Goal: Information Seeking & Learning: Learn about a topic

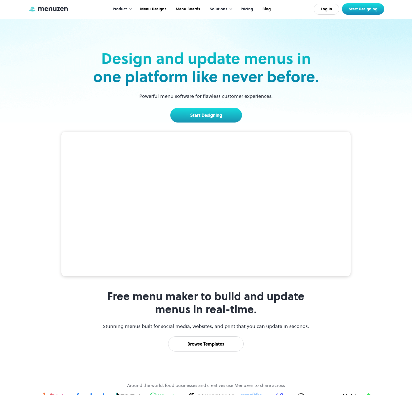
click at [246, 11] on link "Pricing" at bounding box center [246, 9] width 22 height 17
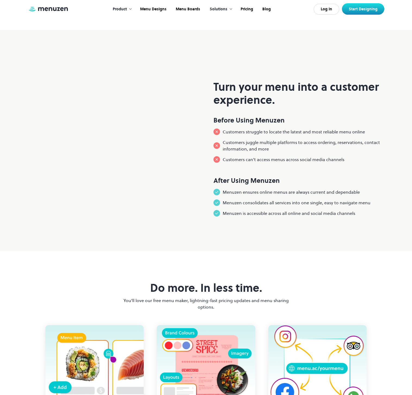
scroll to position [644, 0]
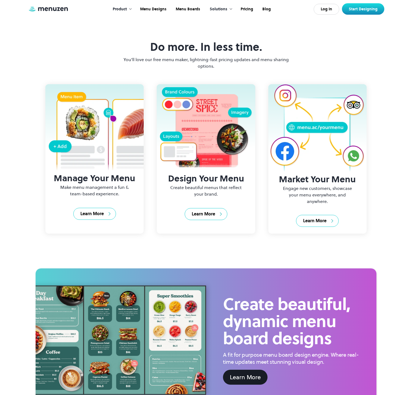
click at [208, 69] on p "You'll love our free menu maker, lightning-fast pricing updates and menu sharin…" at bounding box center [206, 62] width 168 height 13
drag, startPoint x: 213, startPoint y: 81, endPoint x: 203, endPoint y: 81, distance: 10.1
click at [203, 81] on div "Do more. In less time. You'll love our free menu maker, lightning-fast pricing …" at bounding box center [206, 131] width 412 height 242
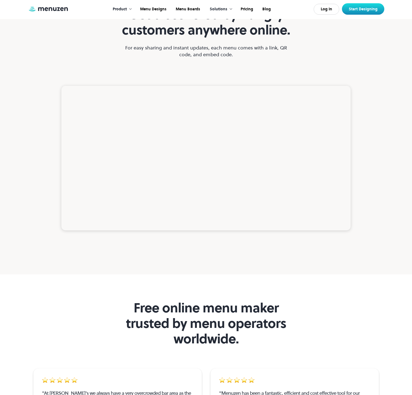
scroll to position [1293, 0]
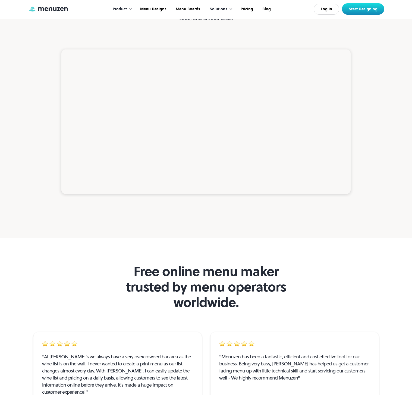
click at [214, 50] on div "Get discovered by hungry customers anywhere online. For easy sharing and instan…" at bounding box center [206, 5] width 356 height 89
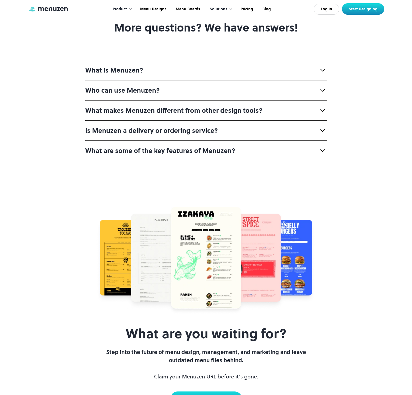
scroll to position [2373, 0]
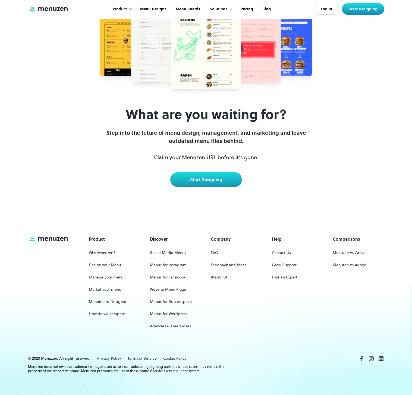
click at [210, 161] on p "Step into the future of menu design, management, and marketing and leave outdat…" at bounding box center [206, 145] width 209 height 33
click at [209, 168] on div "What are you waiting for? Step into the future of menu design, management, and …" at bounding box center [206, 147] width 209 height 80
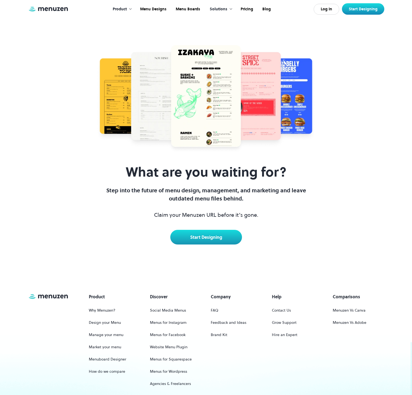
scroll to position [2166, 0]
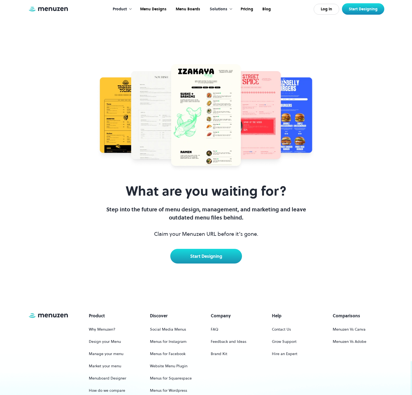
drag, startPoint x: 206, startPoint y: 139, endPoint x: 197, endPoint y: 140, distance: 8.5
click at [198, 12] on strong "What are some of the key features of Menuzen?" at bounding box center [160, 8] width 150 height 9
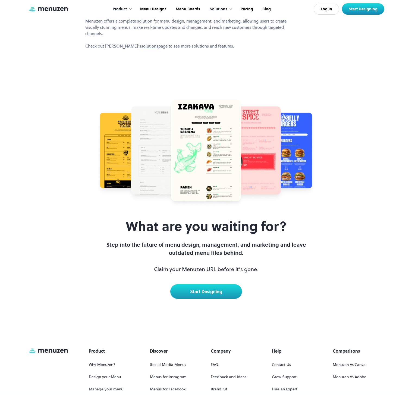
click at [202, 49] on p "Menuzen offers a complete solution for menu design, management, and marketing, …" at bounding box center [189, 33] width 209 height 31
click at [212, 12] on strong "What are some of the key features of Menuzen?" at bounding box center [160, 8] width 150 height 9
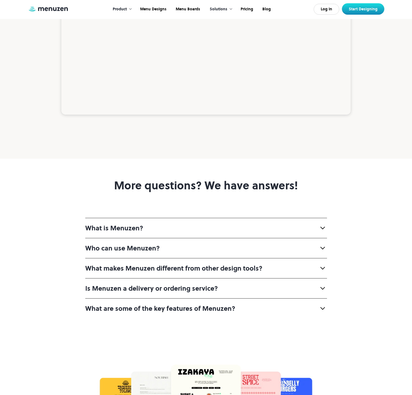
scroll to position [1863, 0]
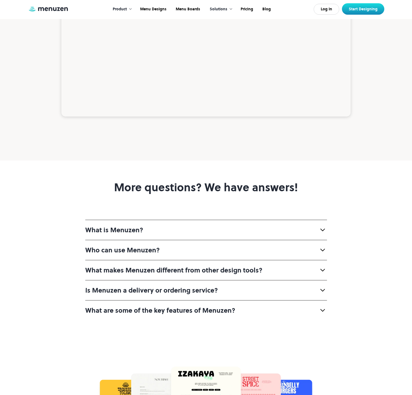
click at [213, 117] on video at bounding box center [205, 44] width 289 height 145
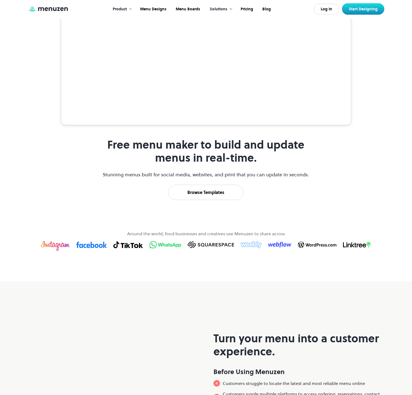
scroll to position [0, 0]
